Goal: Obtain resource: Obtain resource

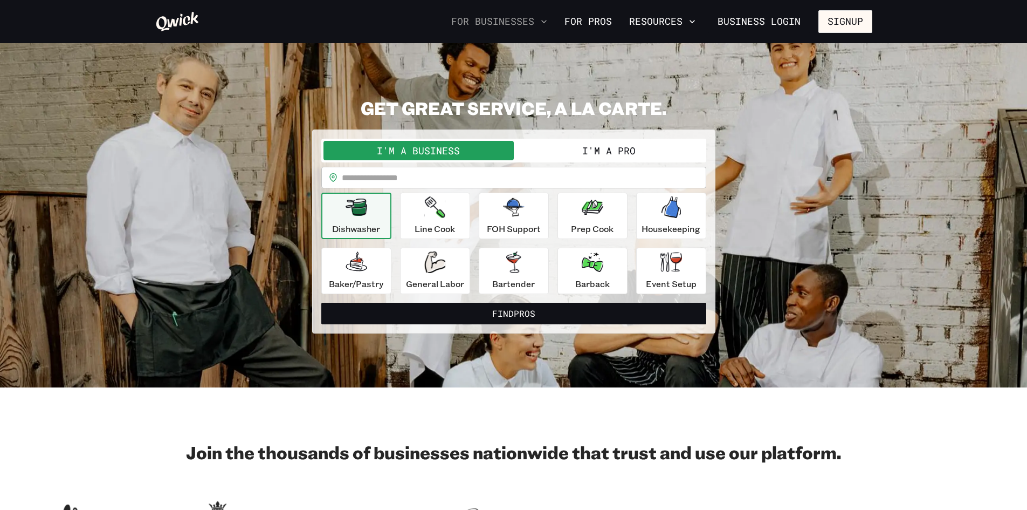
click at [525, 19] on button "For Businesses" at bounding box center [499, 21] width 105 height 18
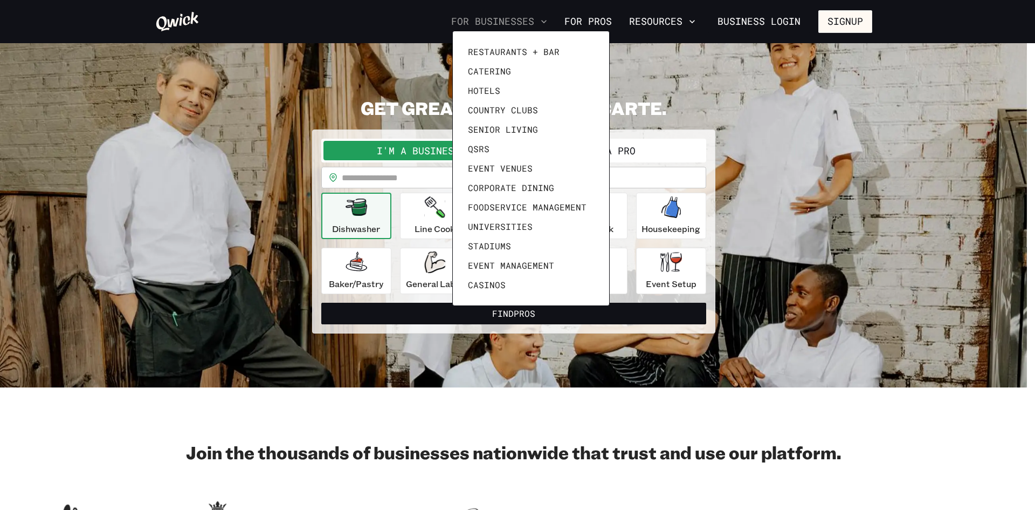
click at [525, 19] on div at bounding box center [517, 255] width 1035 height 510
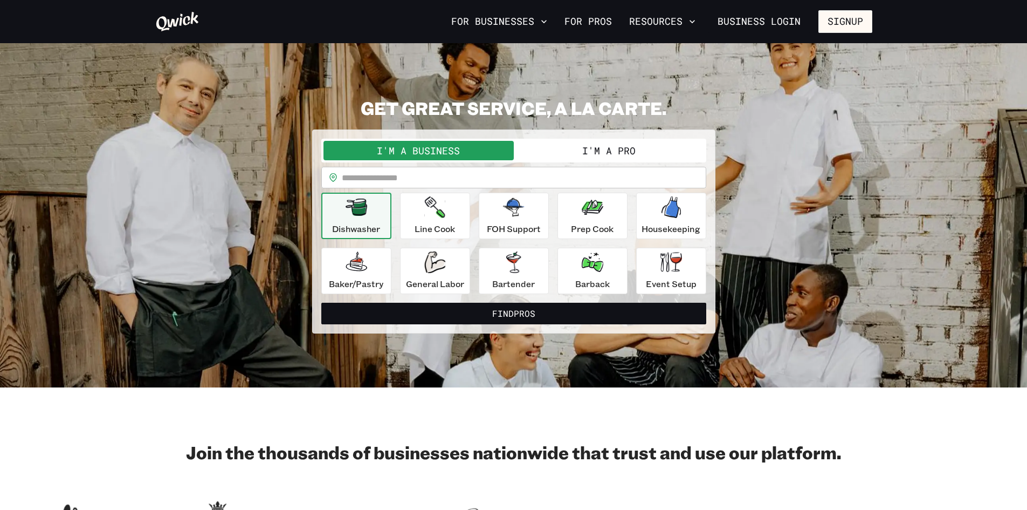
click at [647, 21] on button "Resources" at bounding box center [662, 21] width 75 height 18
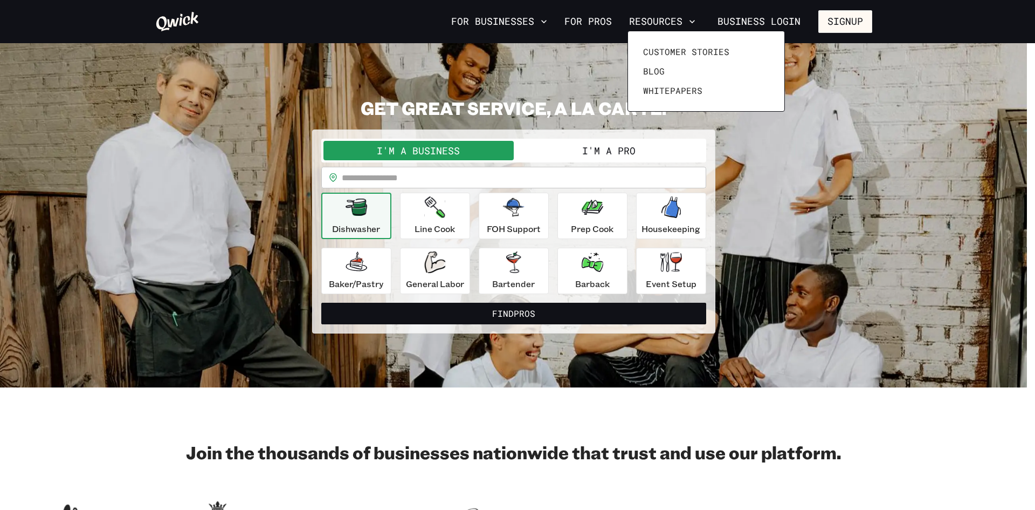
click at [647, 21] on div at bounding box center [517, 255] width 1035 height 510
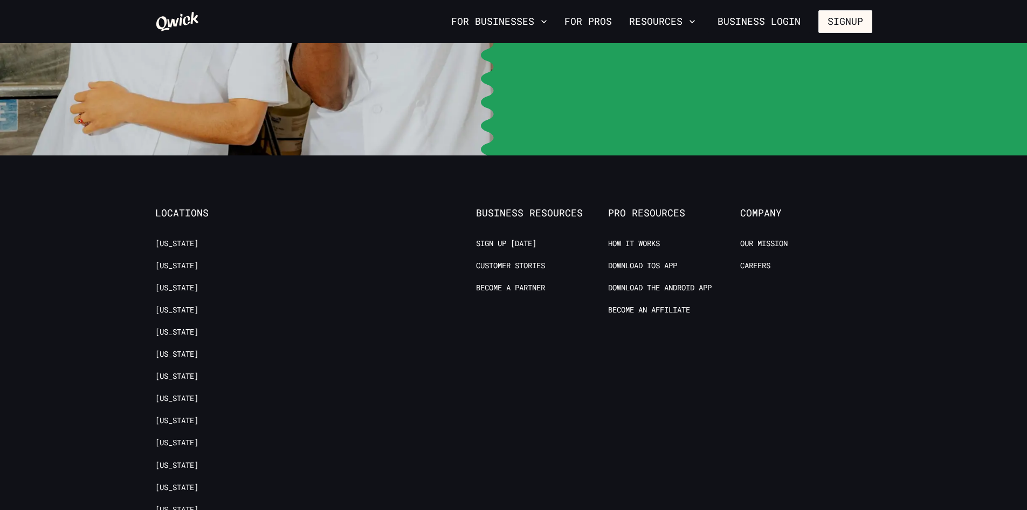
scroll to position [2319, 0]
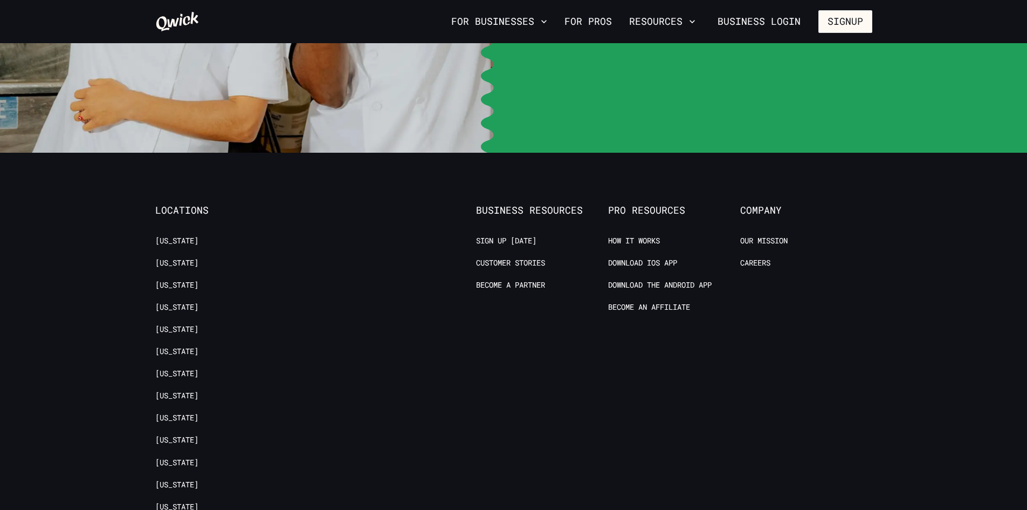
click at [191, 394] on ul "Arizona California Colorado District of Columbia Florida Georgia Illinois Kentu…" at bounding box center [221, 513] width 132 height 554
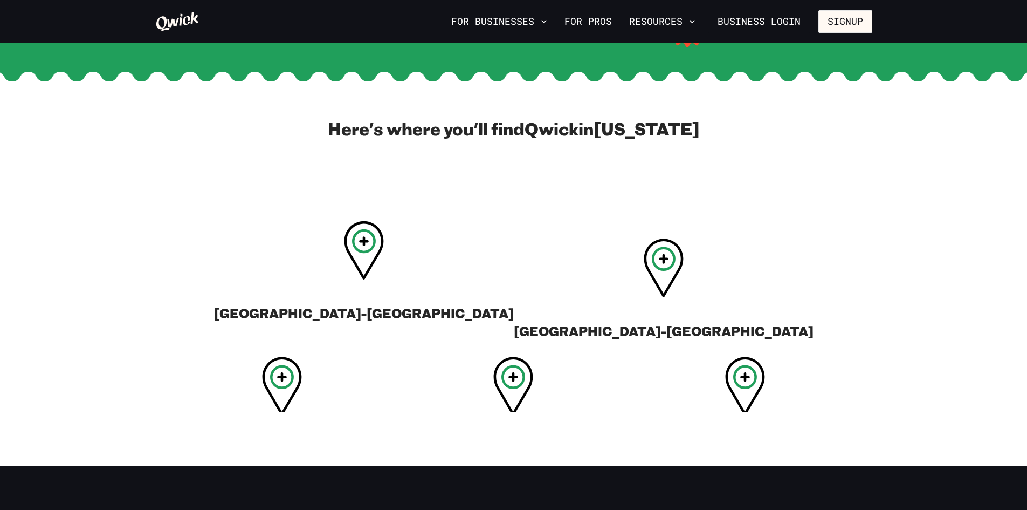
scroll to position [378, 0]
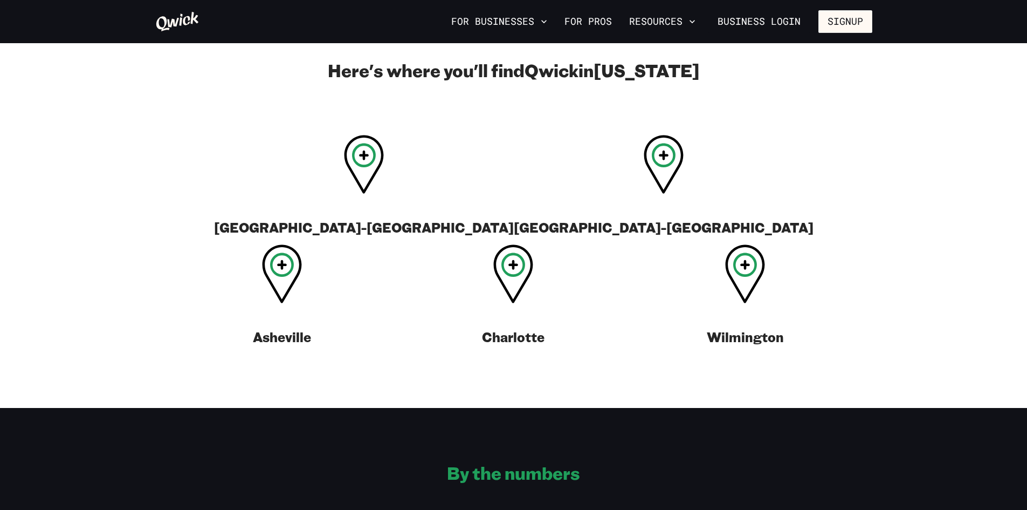
click at [185, 18] on icon at bounding box center [177, 21] width 43 height 19
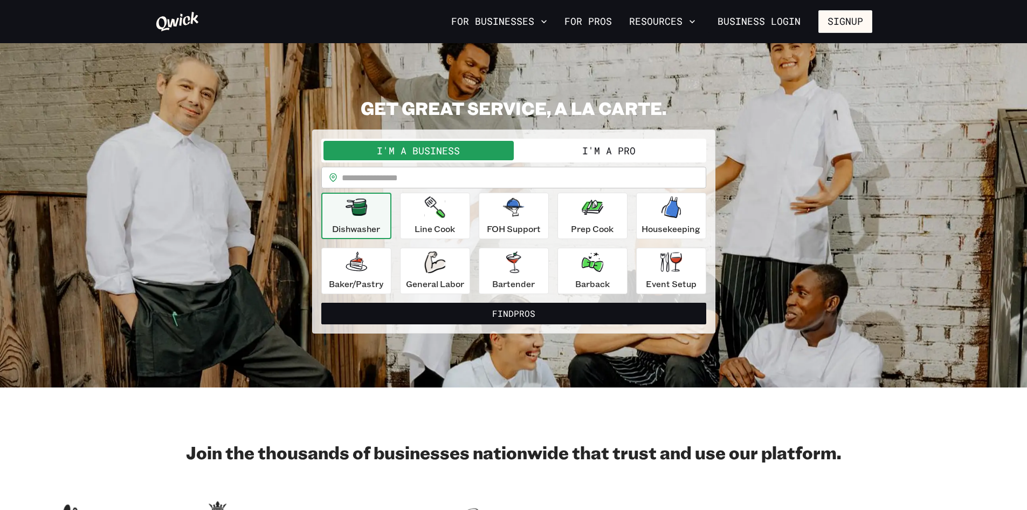
click at [612, 143] on button "I'm a Pro" at bounding box center [609, 150] width 190 height 19
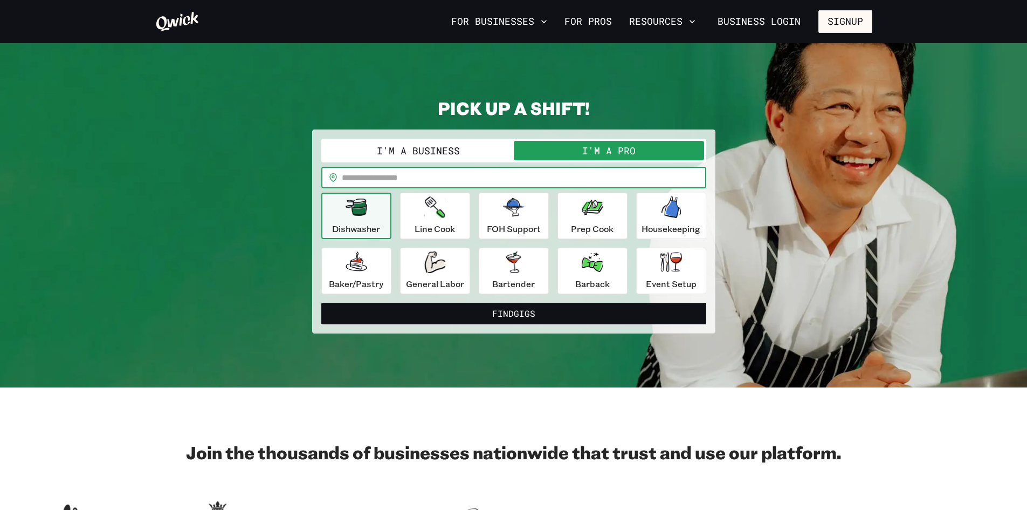
click at [417, 180] on input "text" at bounding box center [524, 178] width 365 height 22
type input "*****"
click at [321, 303] on button "Find Gigs" at bounding box center [513, 314] width 385 height 22
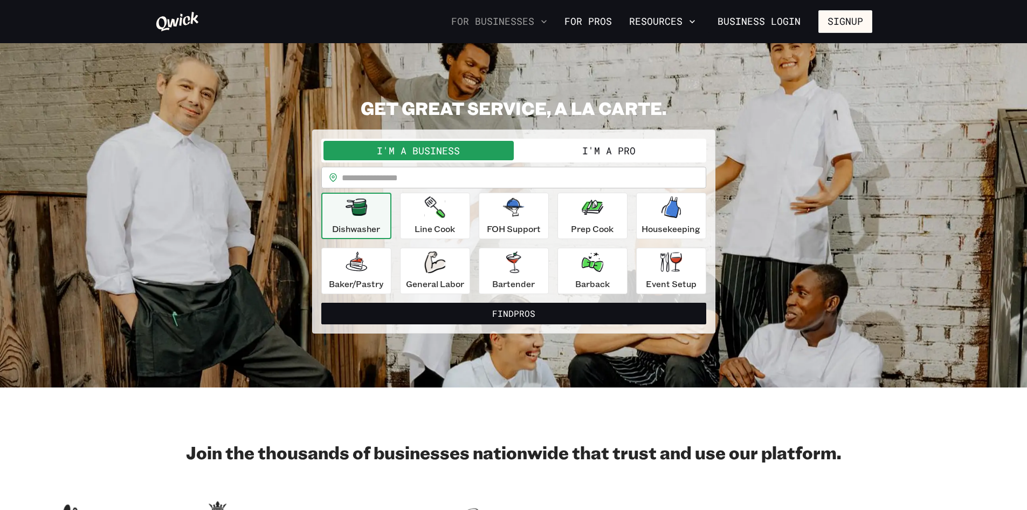
click at [470, 22] on button "For Businesses" at bounding box center [499, 21] width 105 height 18
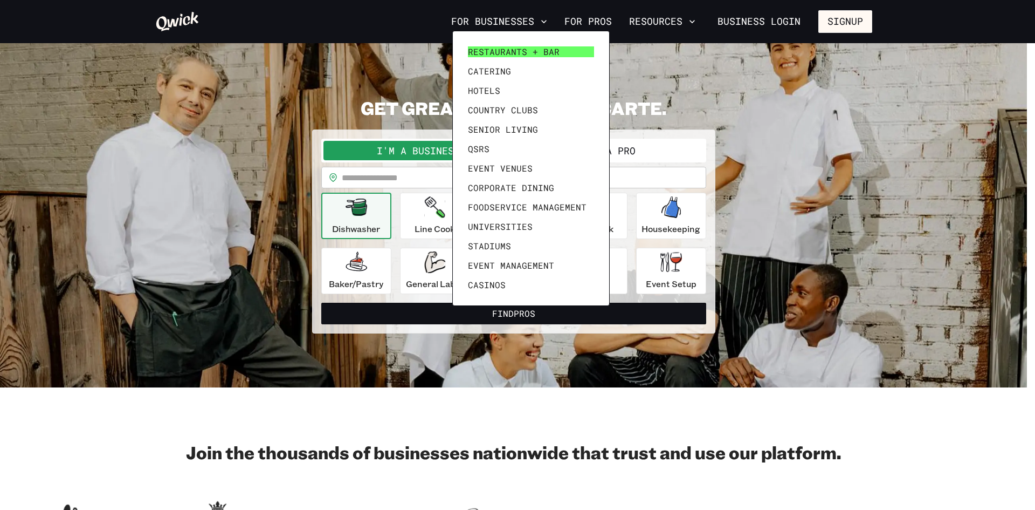
click at [479, 50] on span "Restaurants + Bar" at bounding box center [514, 51] width 92 height 11
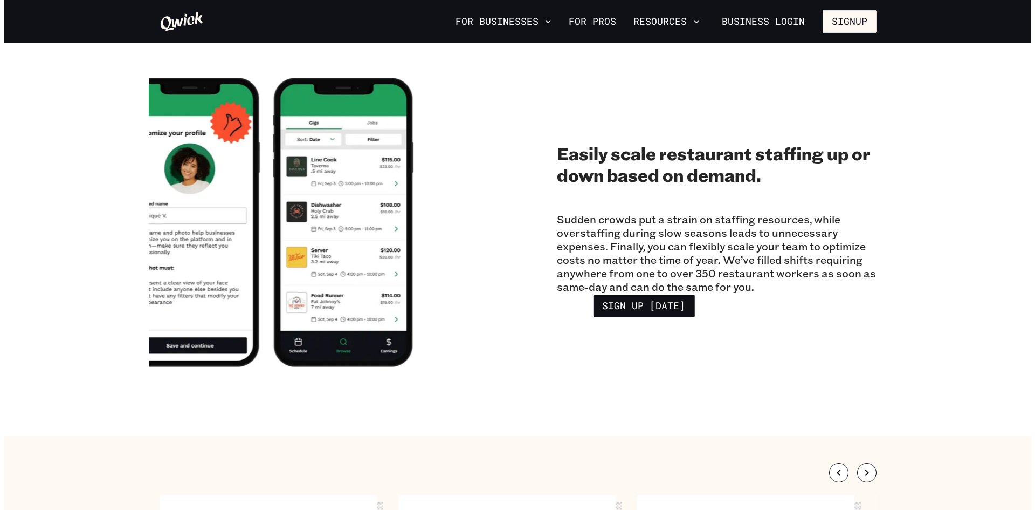
scroll to position [1941, 0]
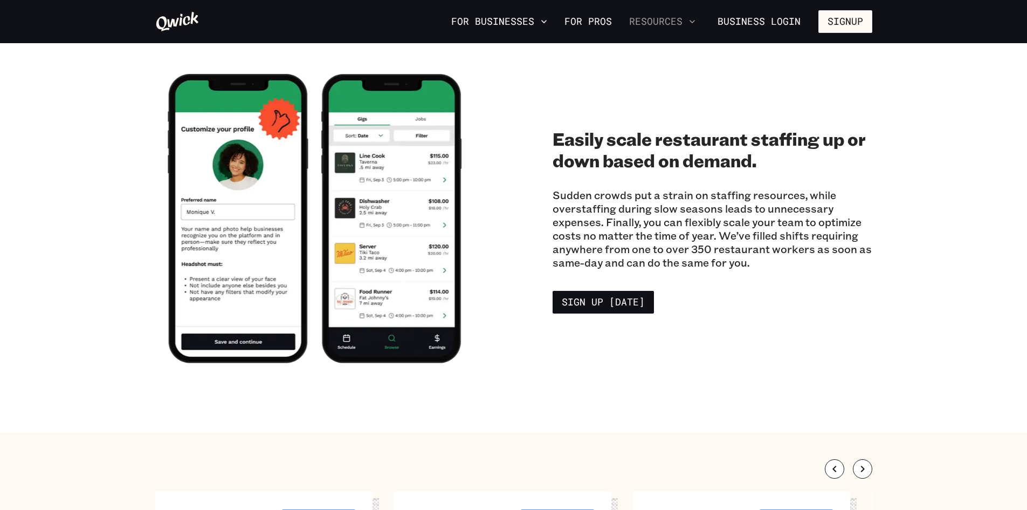
click at [691, 30] on button "Resources" at bounding box center [662, 21] width 75 height 18
click at [658, 21] on button "Resources" at bounding box center [662, 21] width 75 height 18
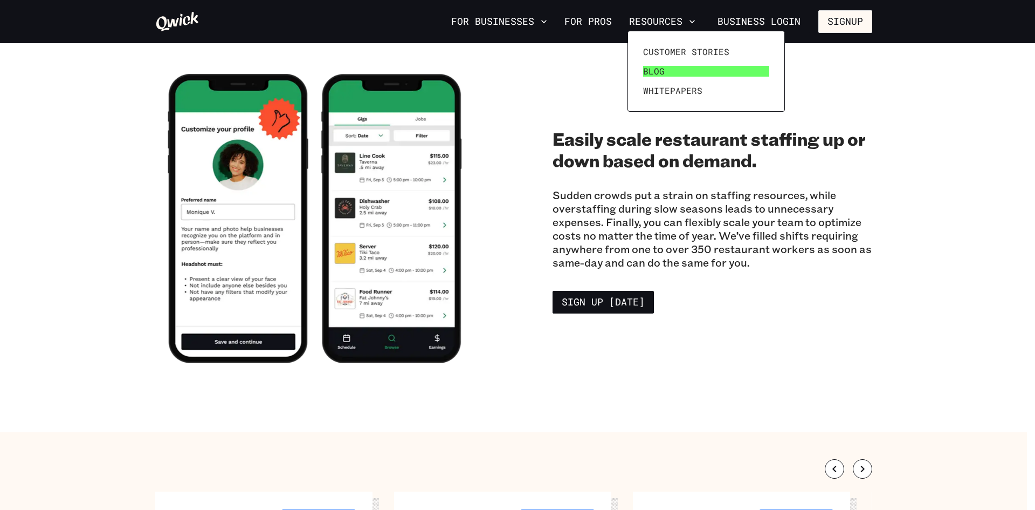
click at [656, 77] on link "Blog" at bounding box center [706, 70] width 135 height 19
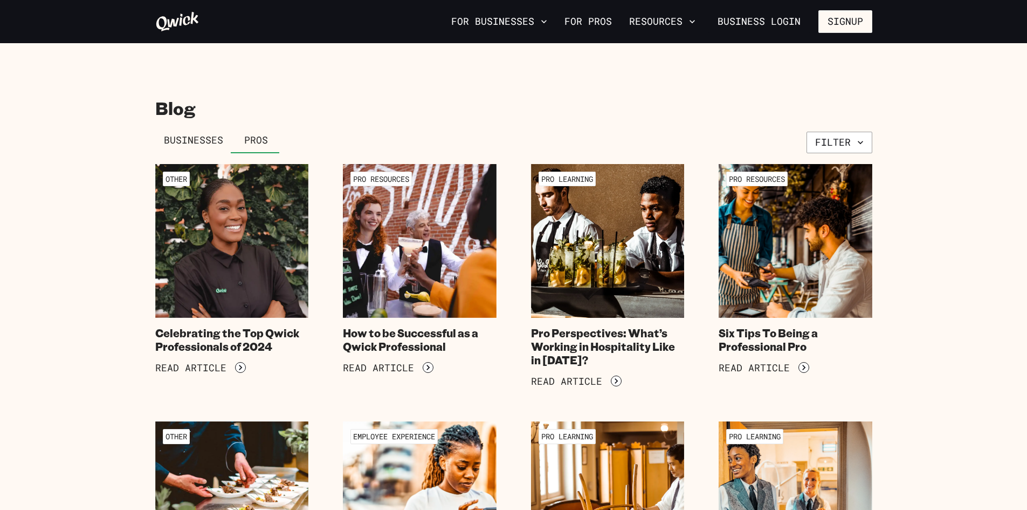
click at [190, 140] on span "Businesses" at bounding box center [193, 140] width 59 height 12
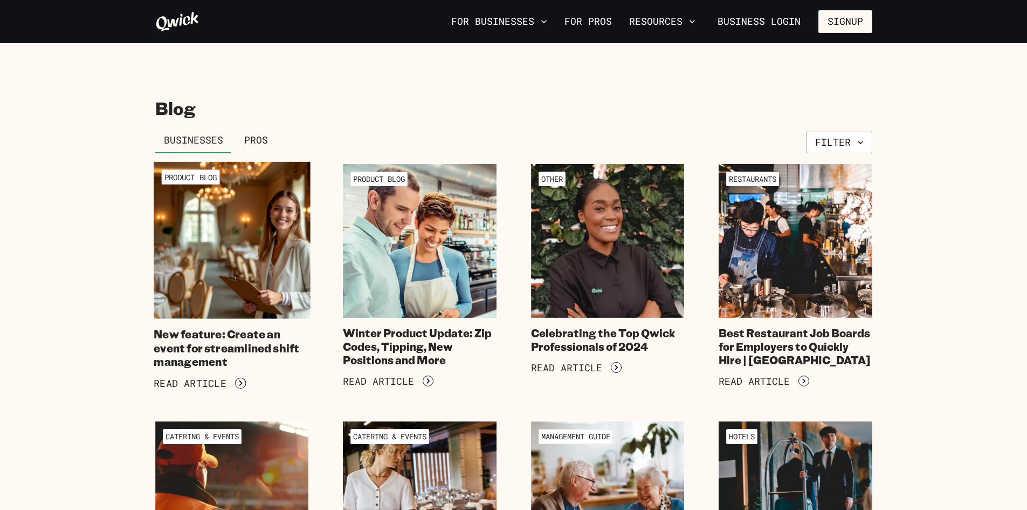
click at [252, 231] on img at bounding box center [232, 240] width 156 height 156
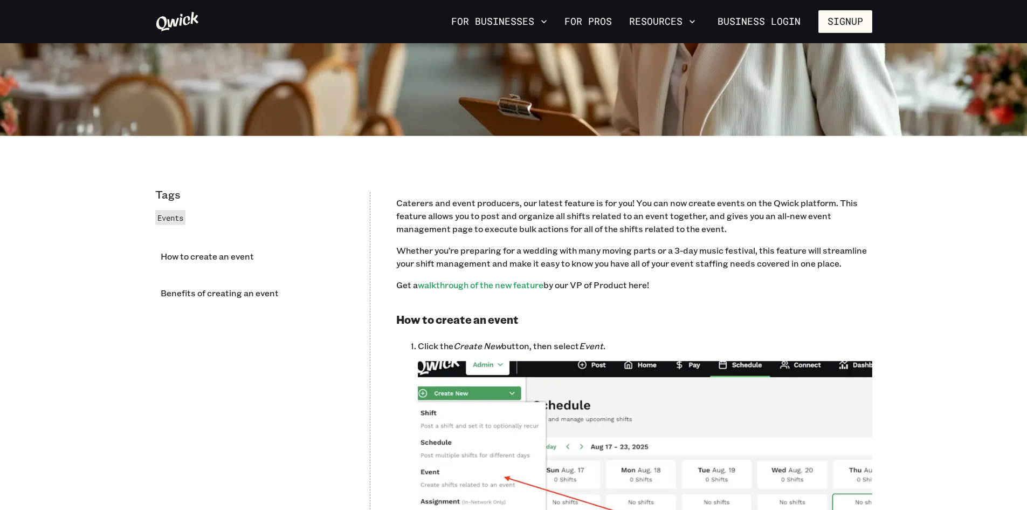
scroll to position [647, 0]
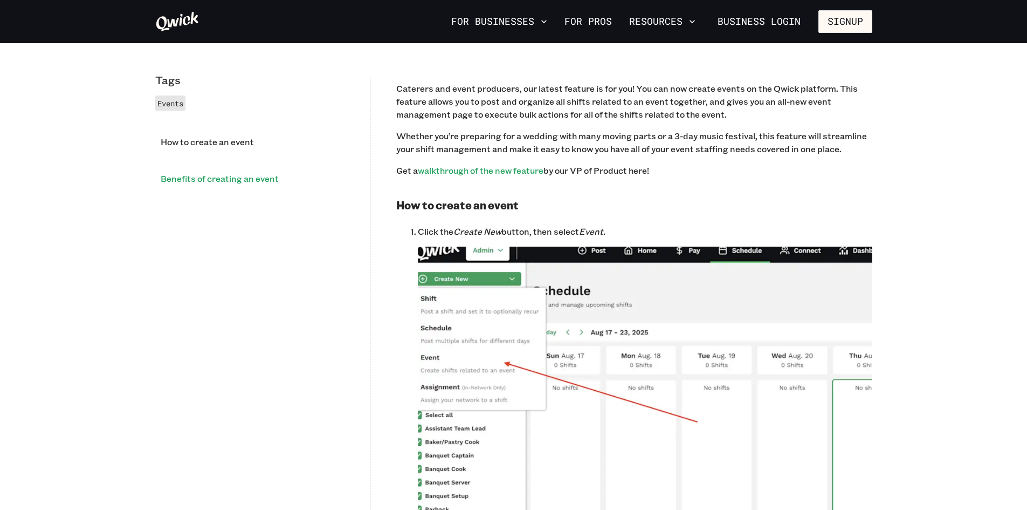
click at [246, 183] on li "Benefits of creating an event" at bounding box center [249, 178] width 189 height 28
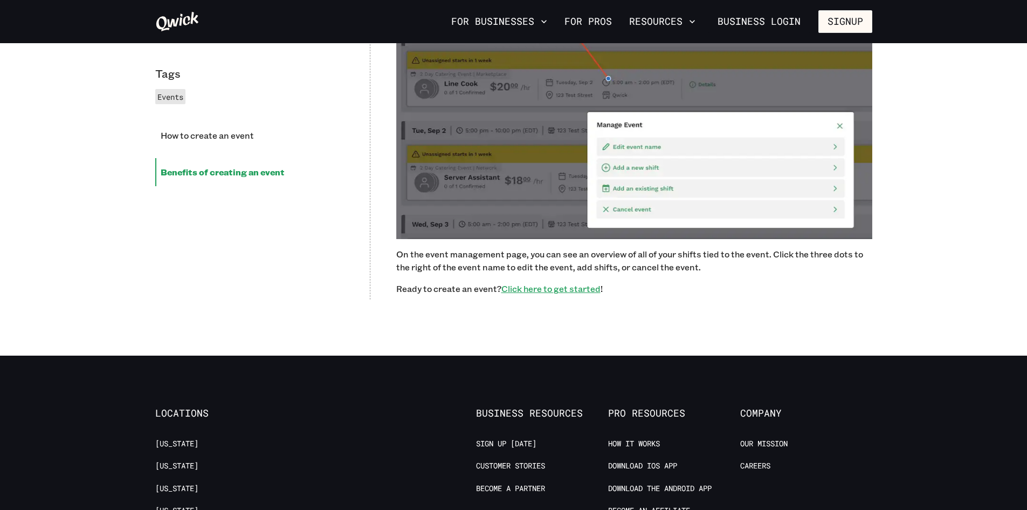
scroll to position [2118, 0]
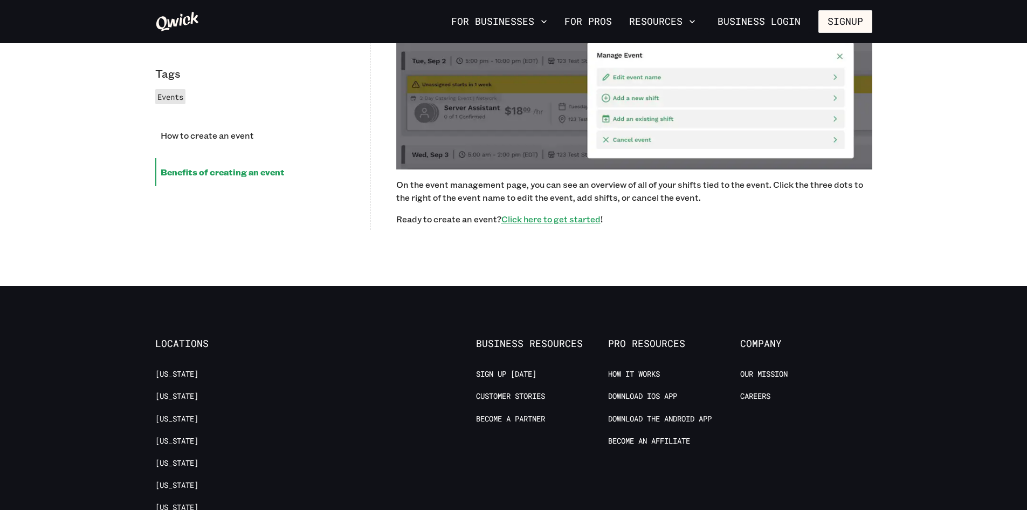
click at [532, 216] on u "Click here to get started" at bounding box center [551, 218] width 99 height 11
click at [176, 21] on icon at bounding box center [177, 21] width 43 height 19
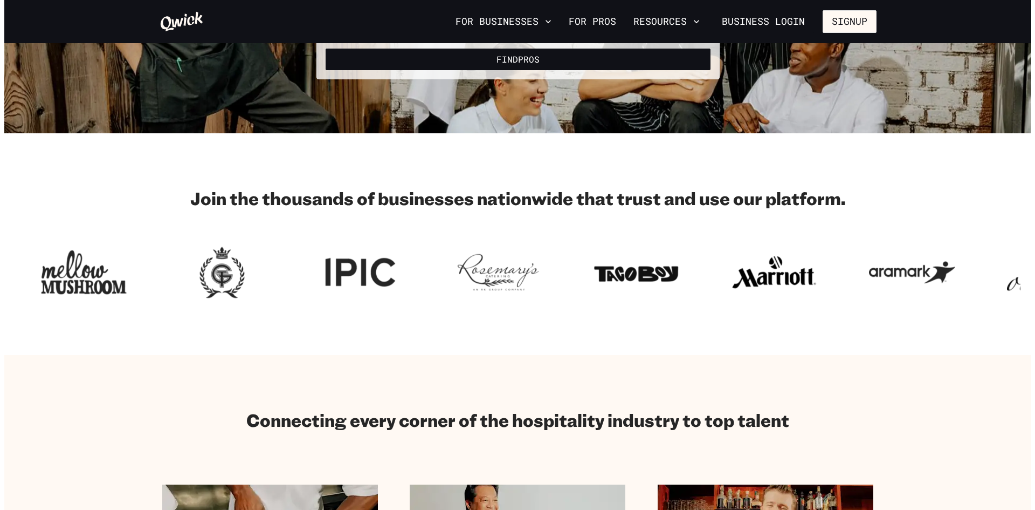
scroll to position [108, 0]
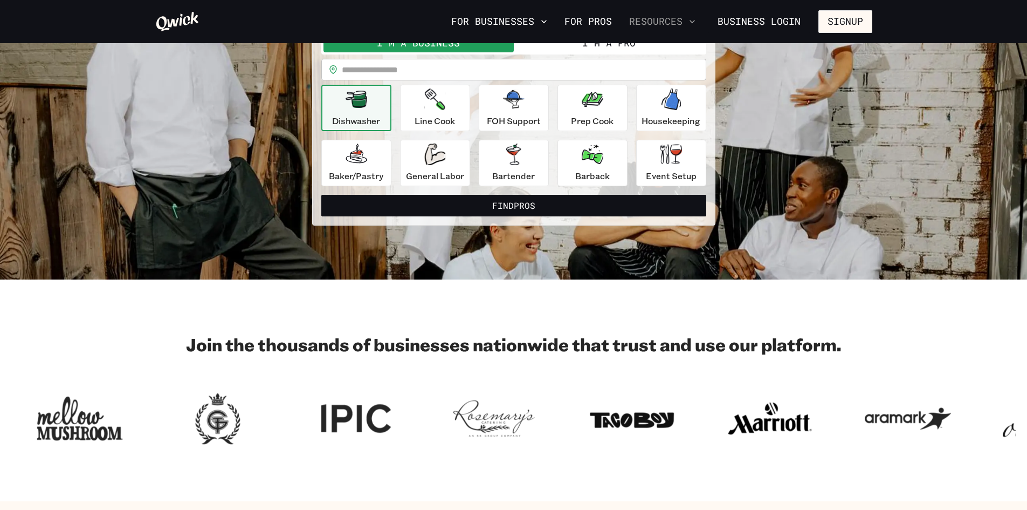
click at [653, 20] on button "Resources" at bounding box center [662, 21] width 75 height 18
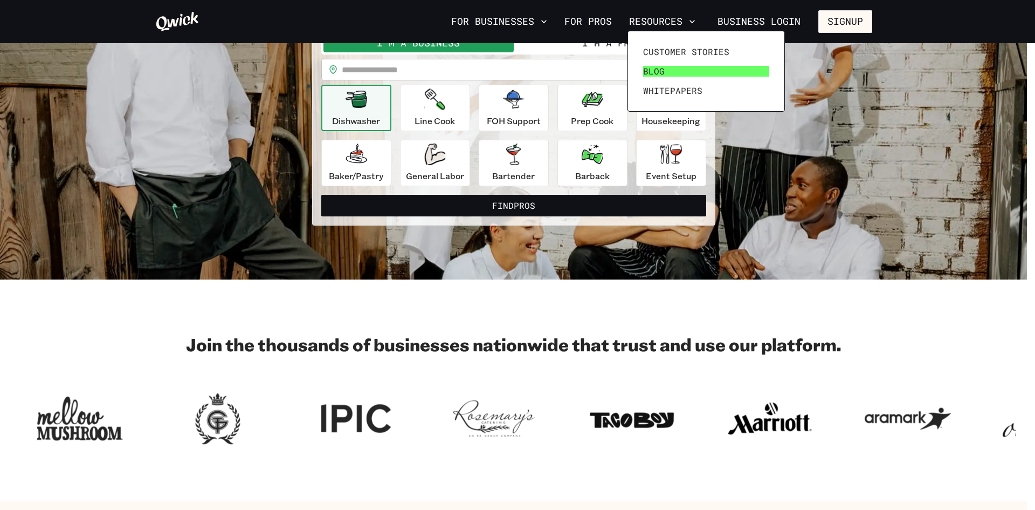
click at [669, 73] on link "Blog" at bounding box center [706, 70] width 135 height 19
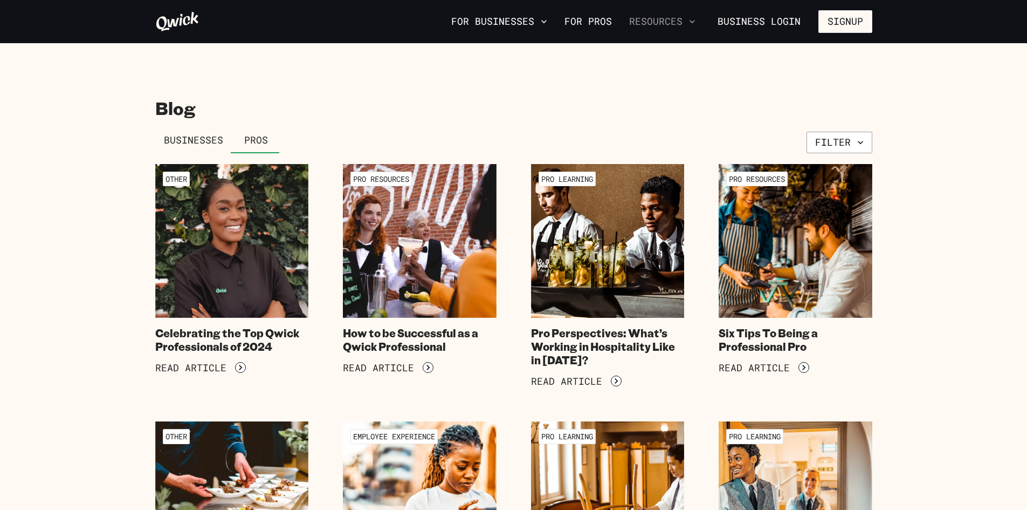
click at [644, 16] on button "Resources" at bounding box center [662, 21] width 75 height 18
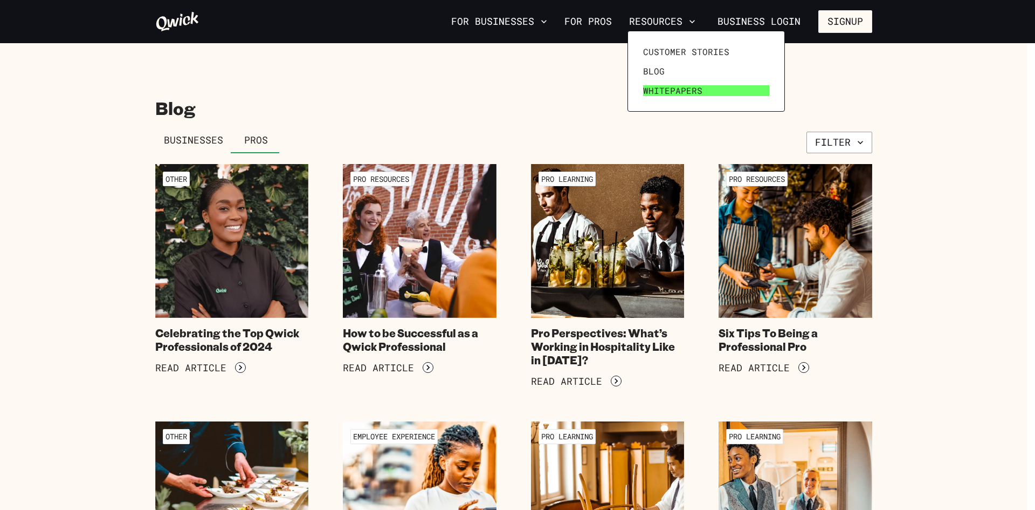
click at [677, 84] on link "Whitepapers" at bounding box center [706, 90] width 135 height 19
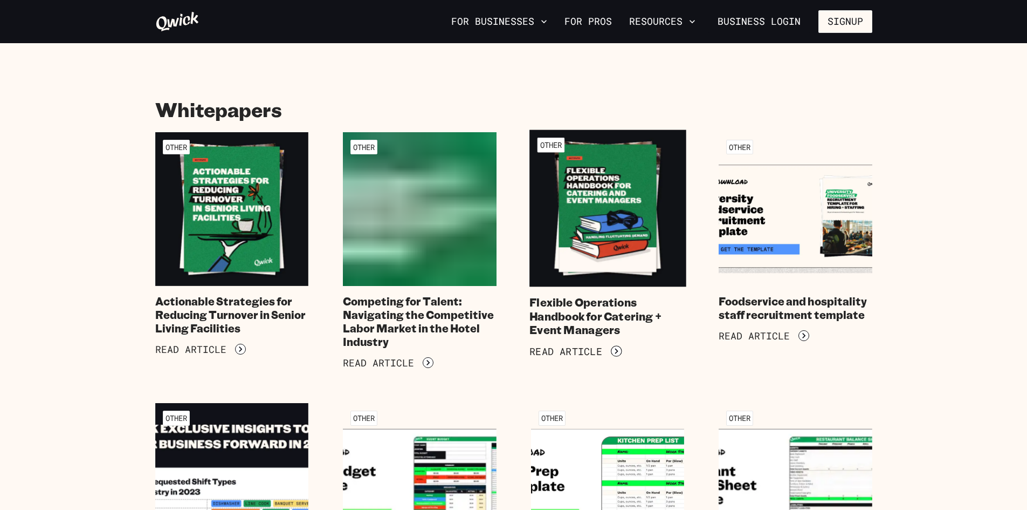
click at [621, 284] on img at bounding box center [608, 208] width 156 height 156
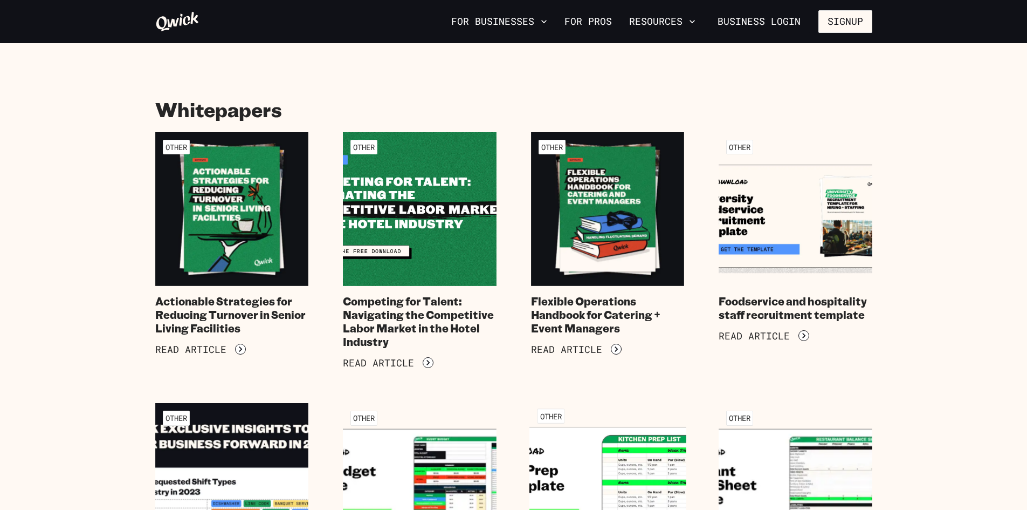
click at [578, 448] on img at bounding box center [608, 479] width 156 height 156
